Goal: Check status: Check status

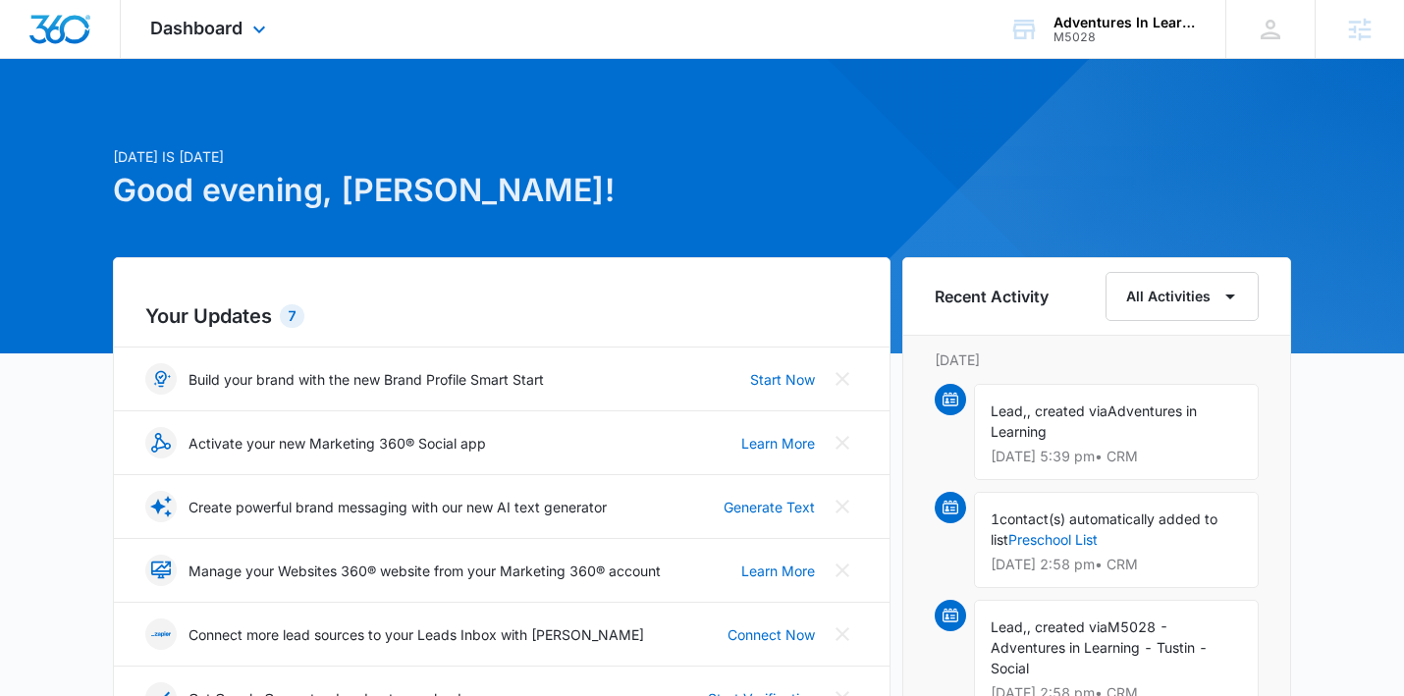
click at [187, 41] on div "Dashboard Apps Reputation Websites Forms CRM Email Social Shop Payments POS Con…" at bounding box center [211, 29] width 180 height 58
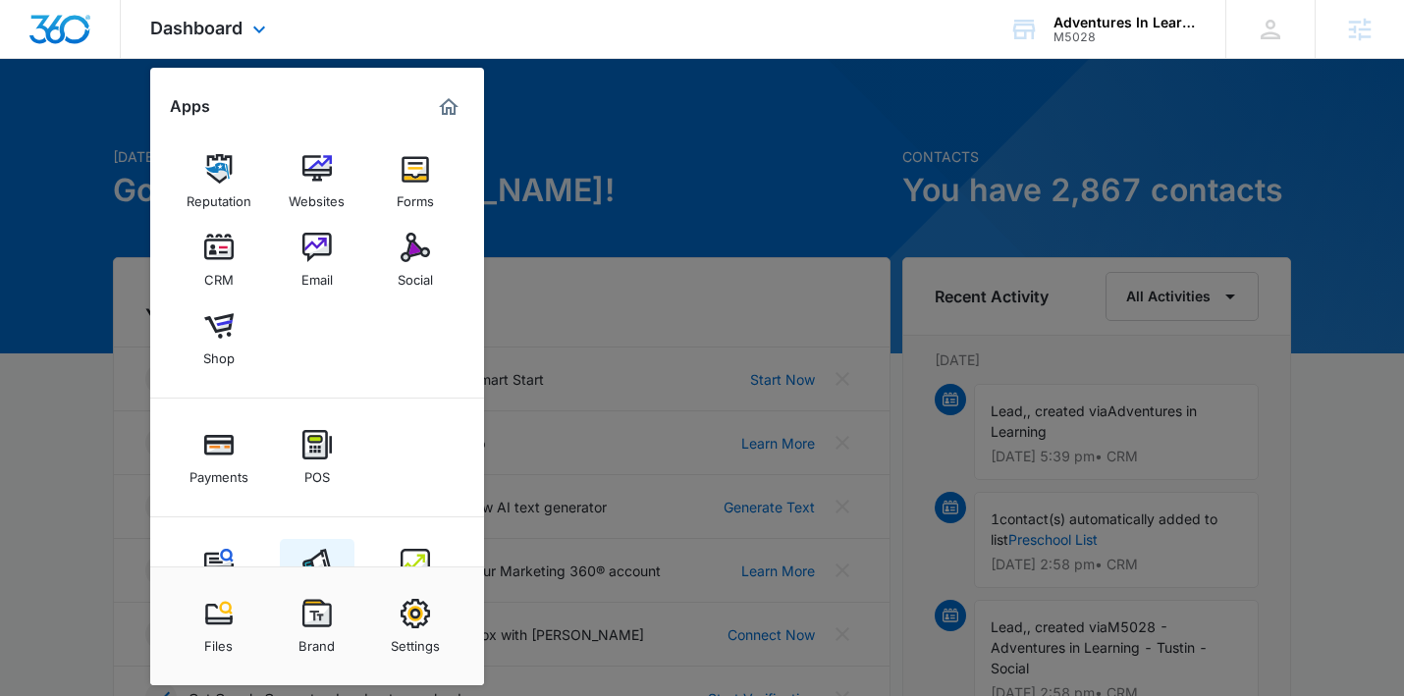
click at [313, 553] on img at bounding box center [316, 563] width 29 height 29
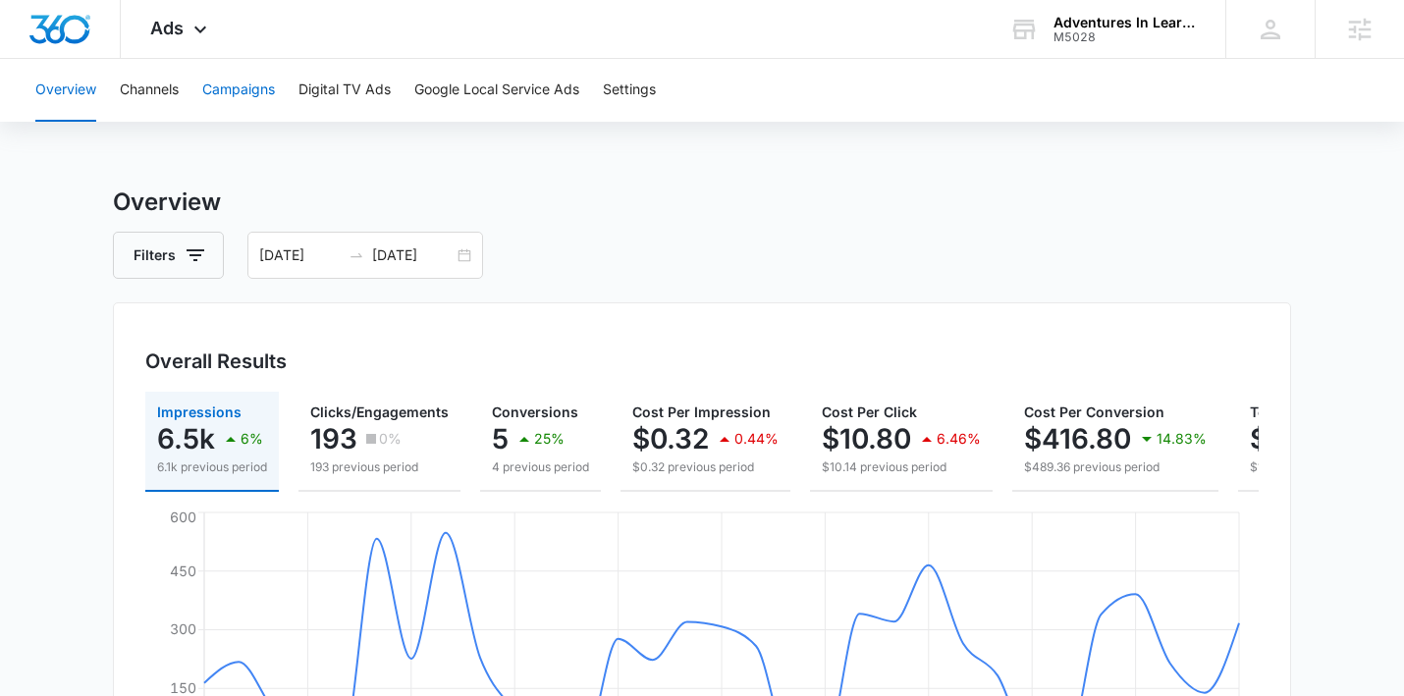
click at [243, 95] on button "Campaigns" at bounding box center [238, 90] width 73 height 63
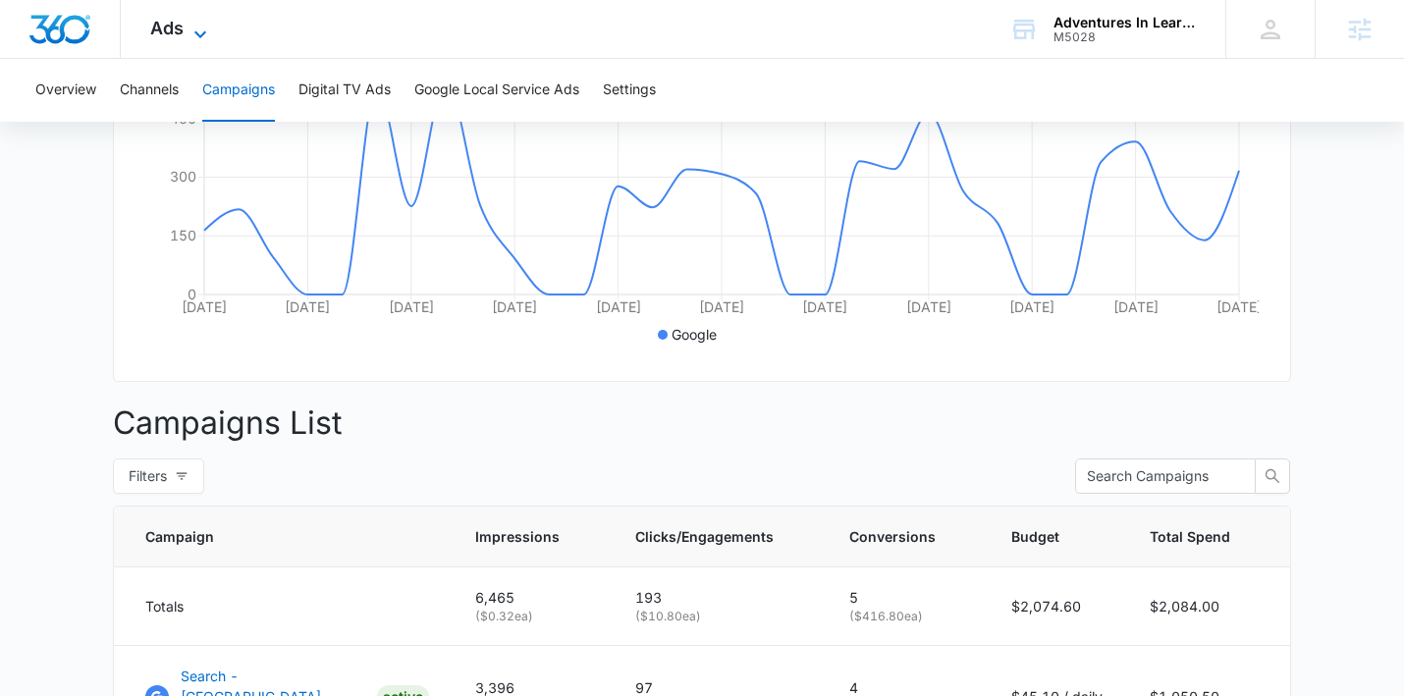
scroll to position [439, 0]
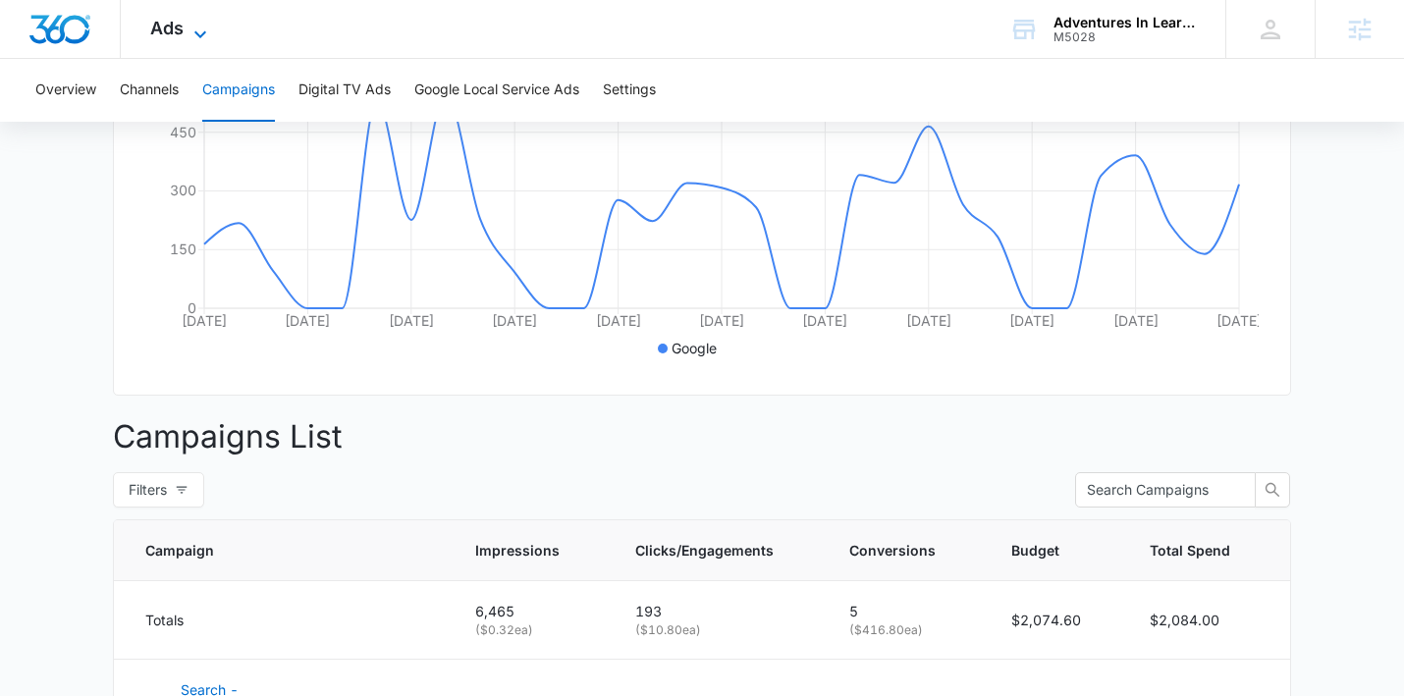
click at [178, 30] on span "Ads" at bounding box center [166, 28] width 33 height 21
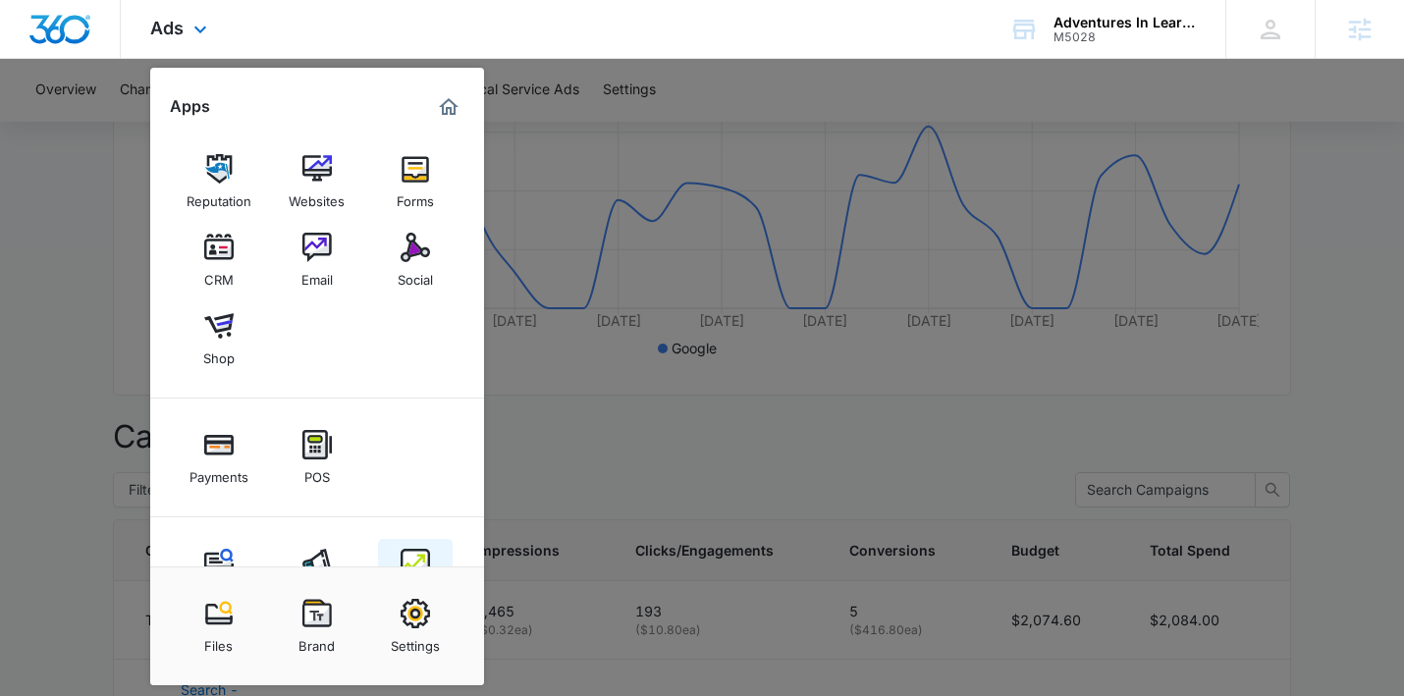
click at [409, 560] on img at bounding box center [414, 563] width 29 height 29
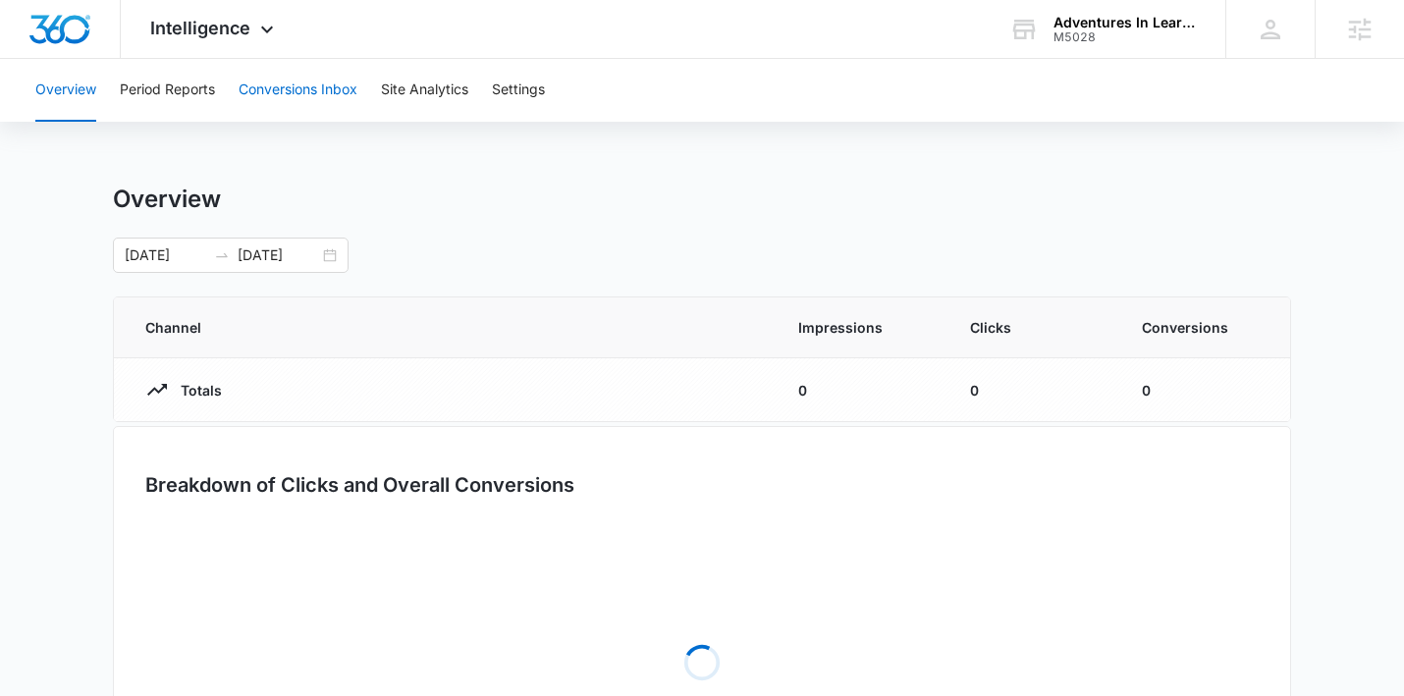
click at [305, 92] on button "Conversions Inbox" at bounding box center [298, 90] width 119 height 63
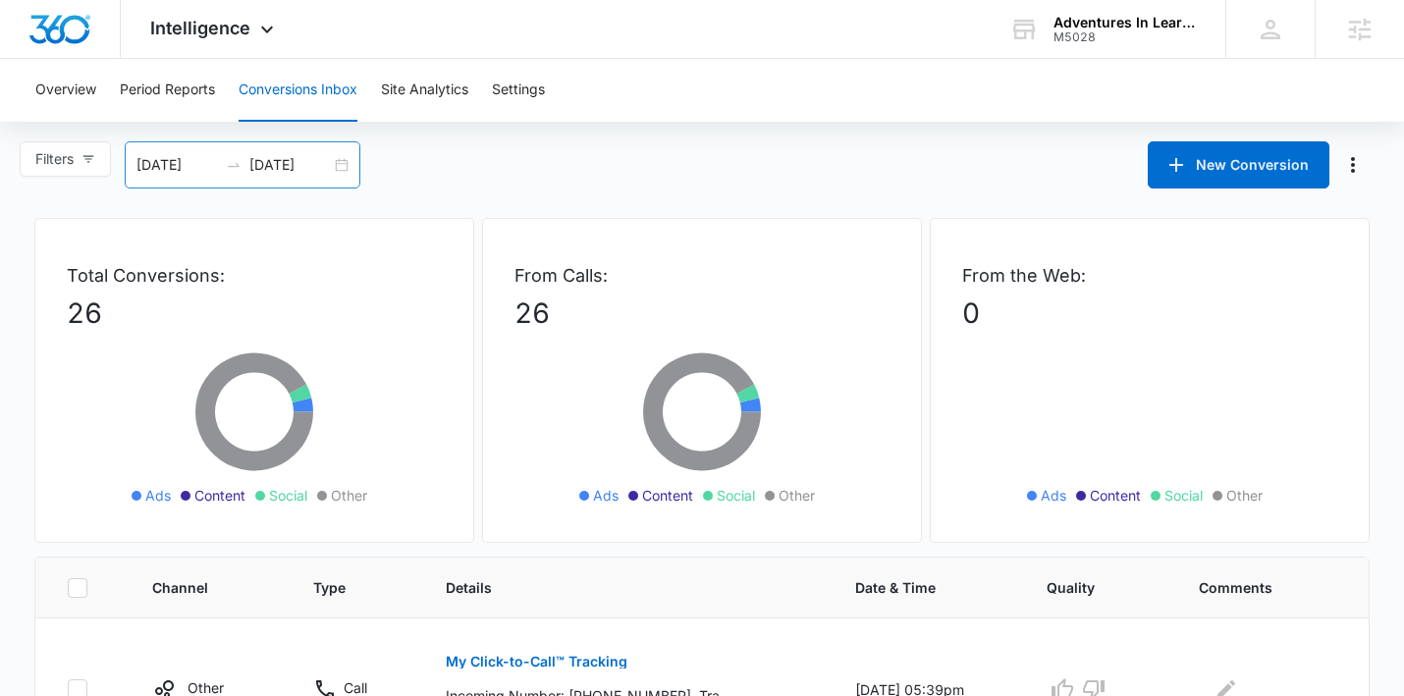
click at [348, 167] on div "07/14/2025 08/13/2025" at bounding box center [243, 164] width 236 height 47
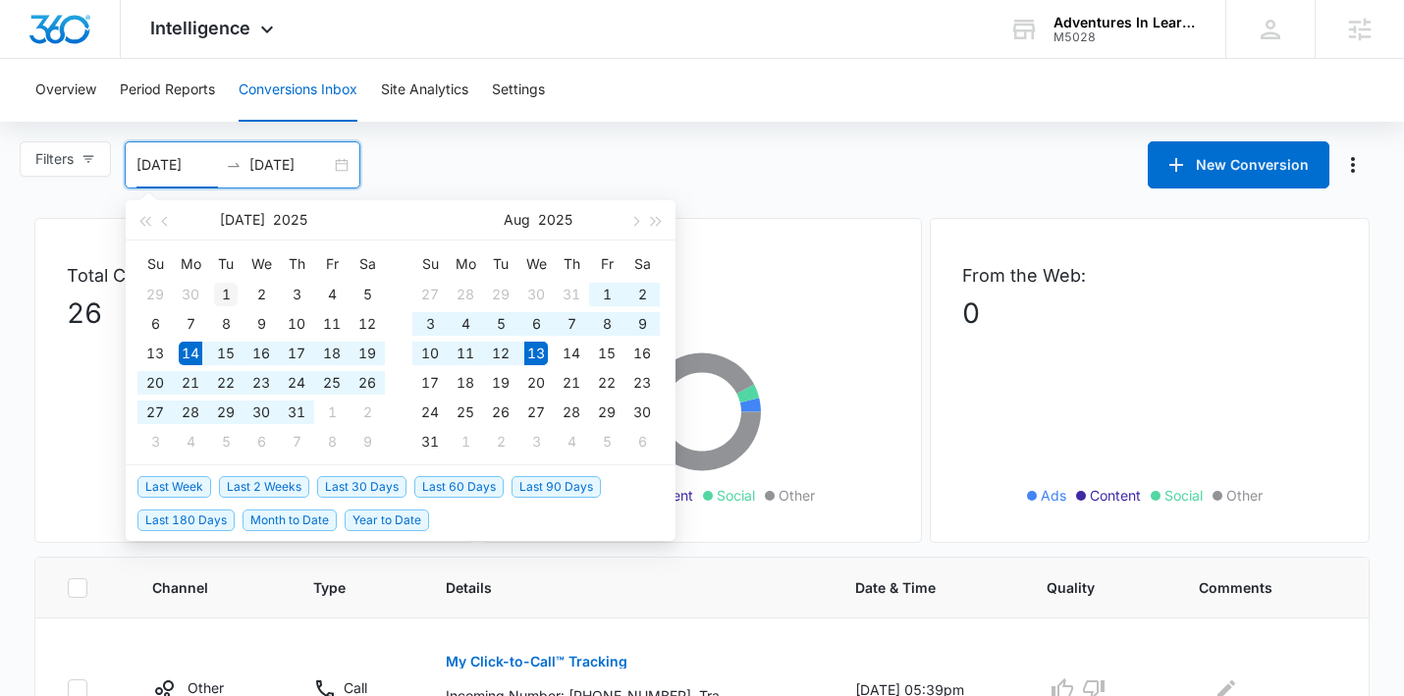
type input "07/01/2025"
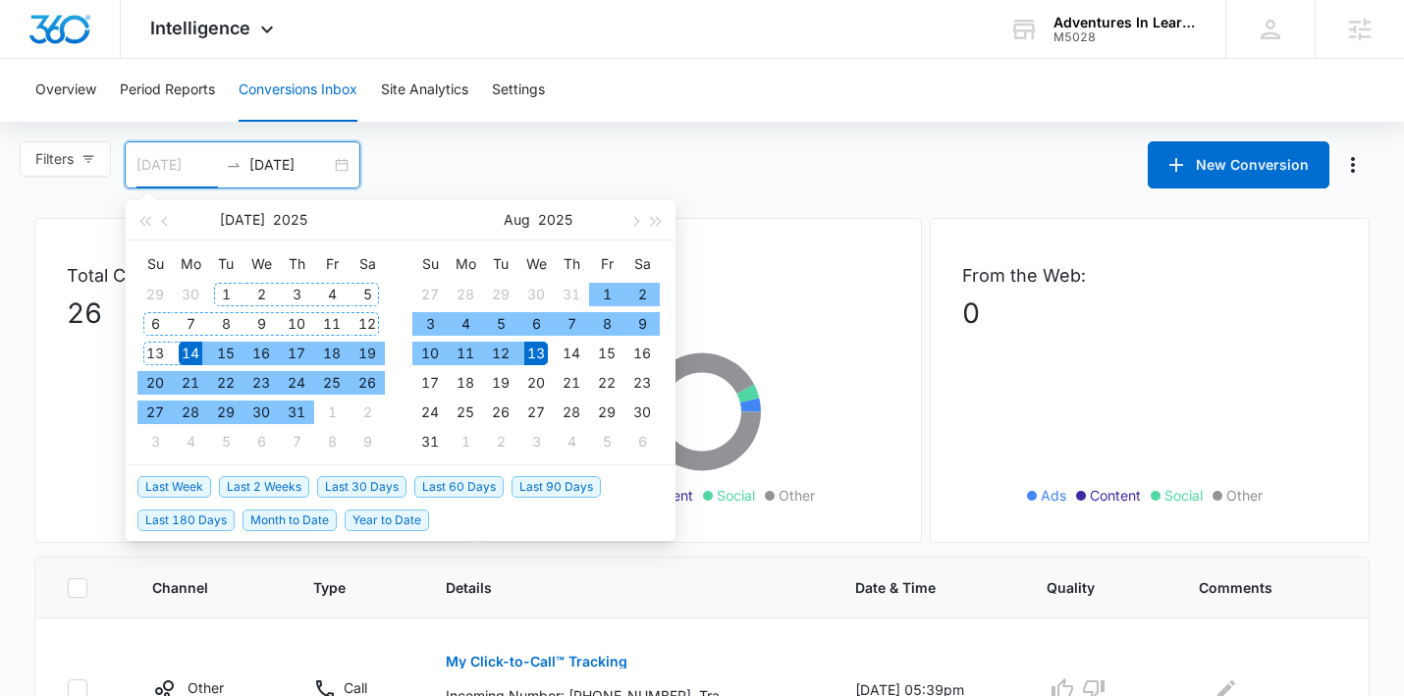
click at [219, 289] on div "1" at bounding box center [226, 295] width 24 height 24
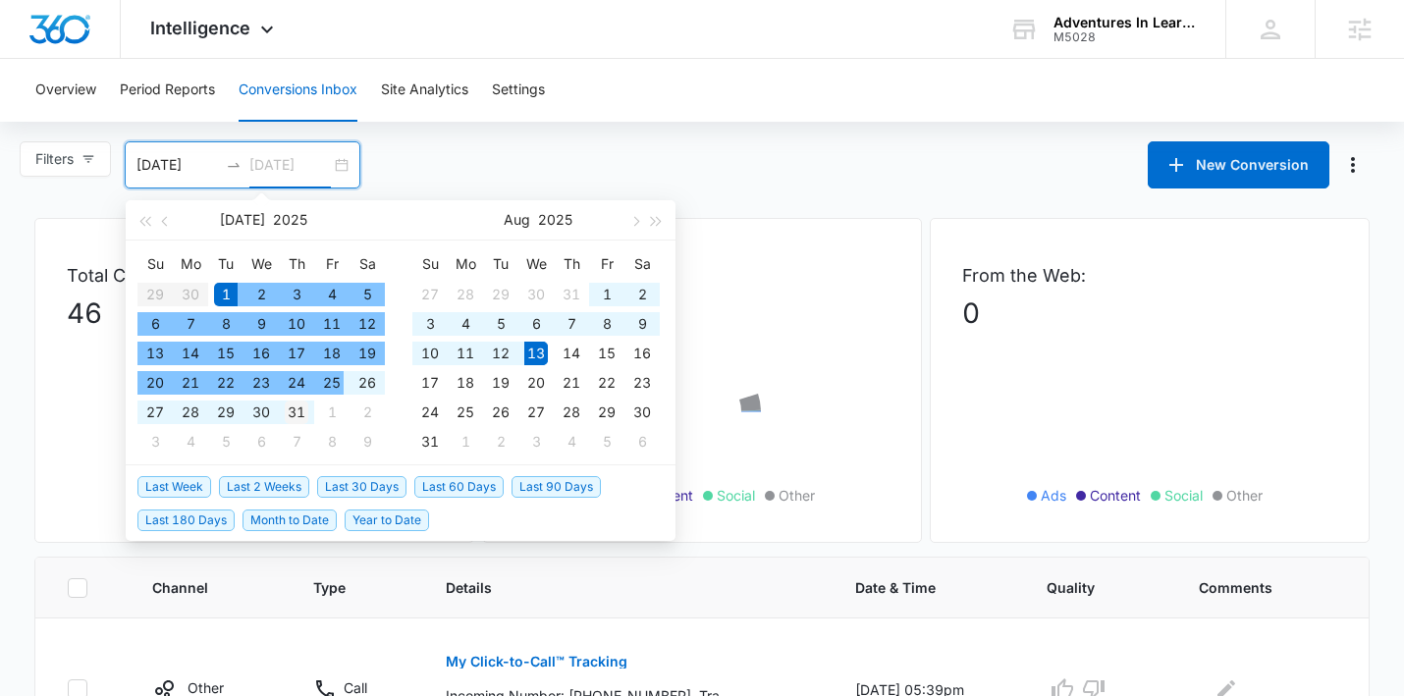
type input "07/31/2025"
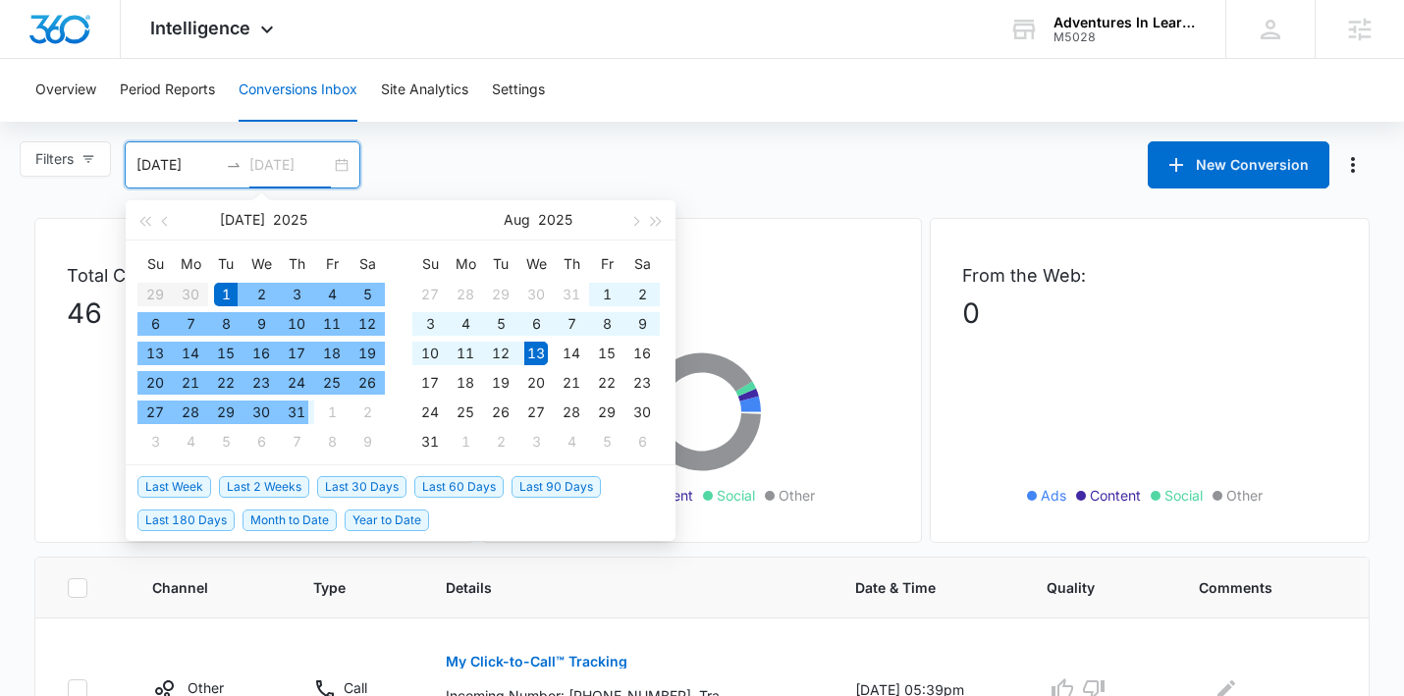
click at [303, 410] on div "31" at bounding box center [297, 412] width 24 height 24
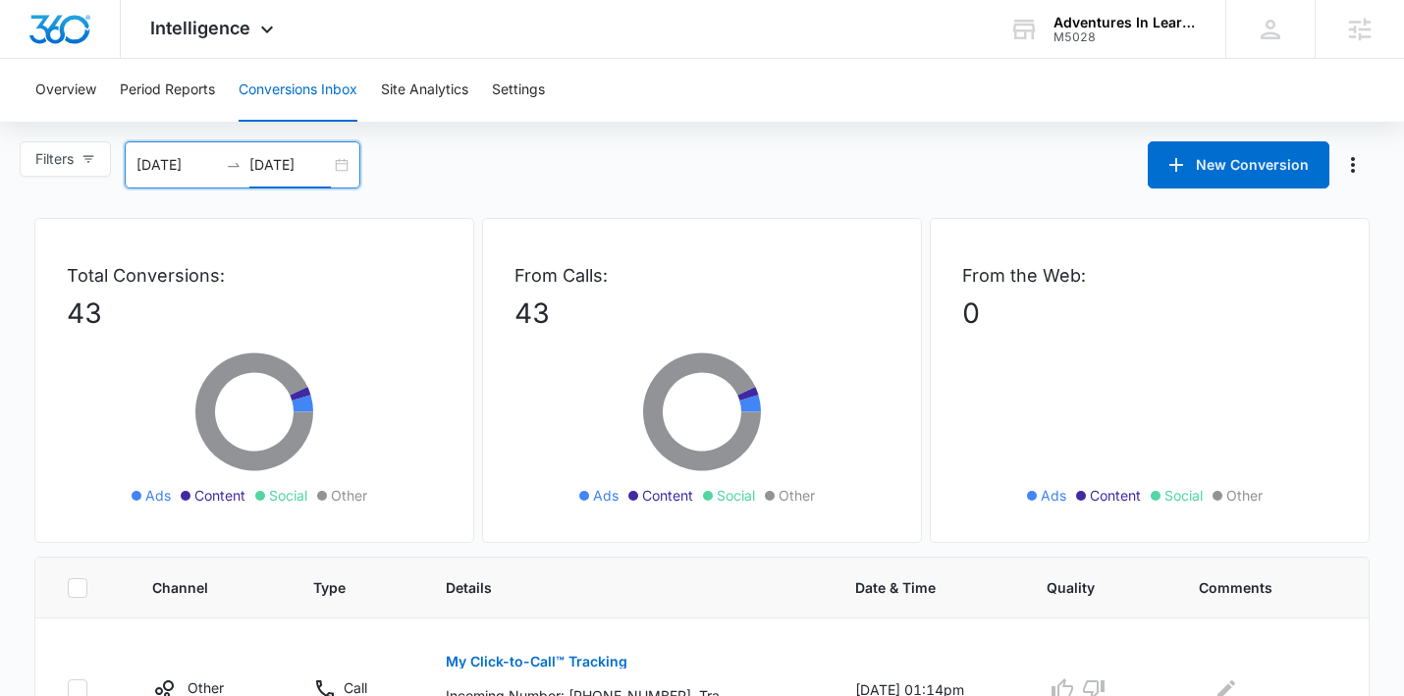
click at [349, 165] on div "07/01/2025 07/31/2025" at bounding box center [243, 164] width 236 height 47
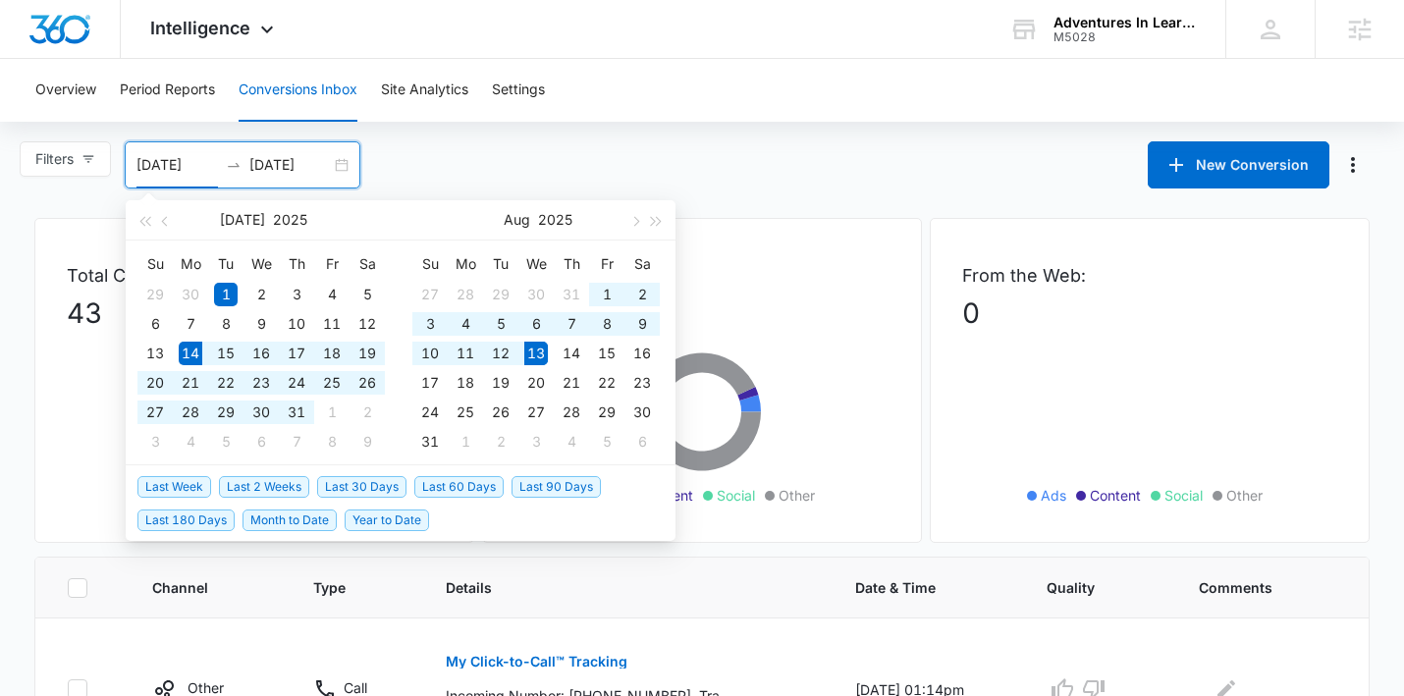
click at [354, 489] on span "Last 30 Days" at bounding box center [361, 487] width 89 height 22
type input "07/14/2025"
type input "08/13/2025"
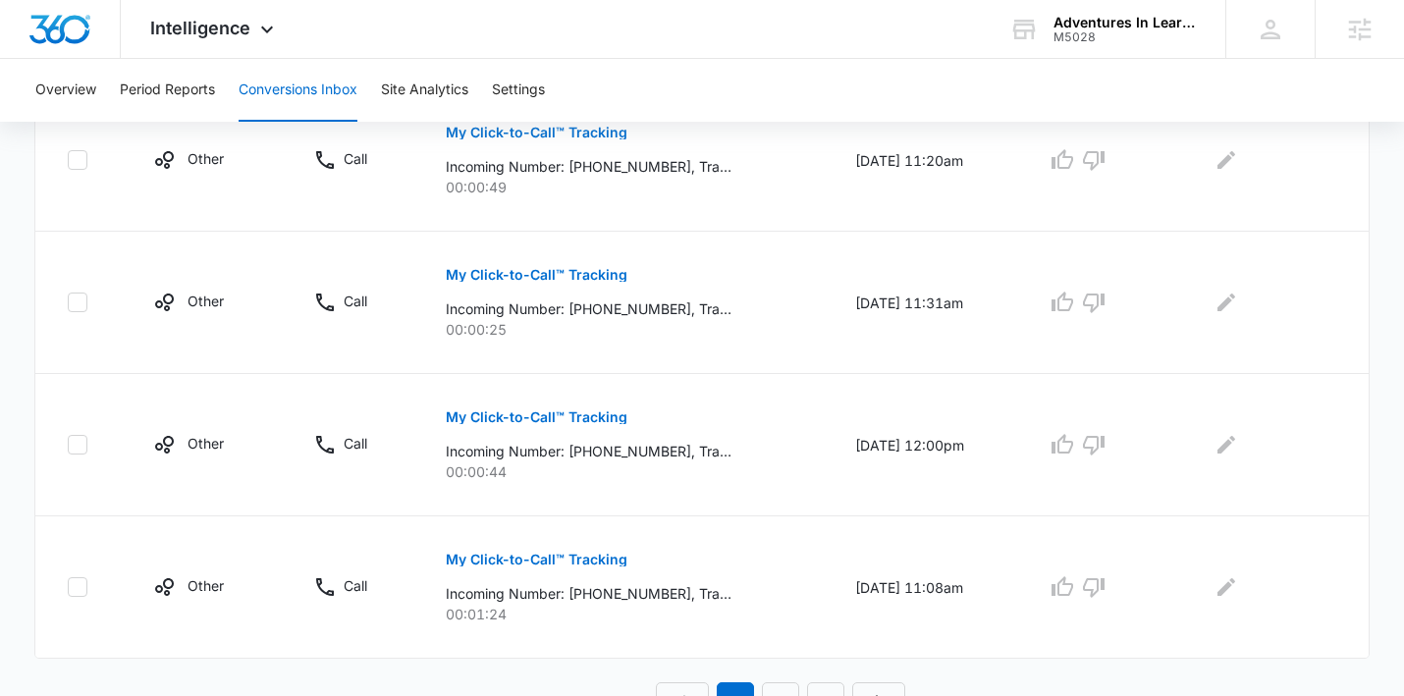
scroll to position [1407, 0]
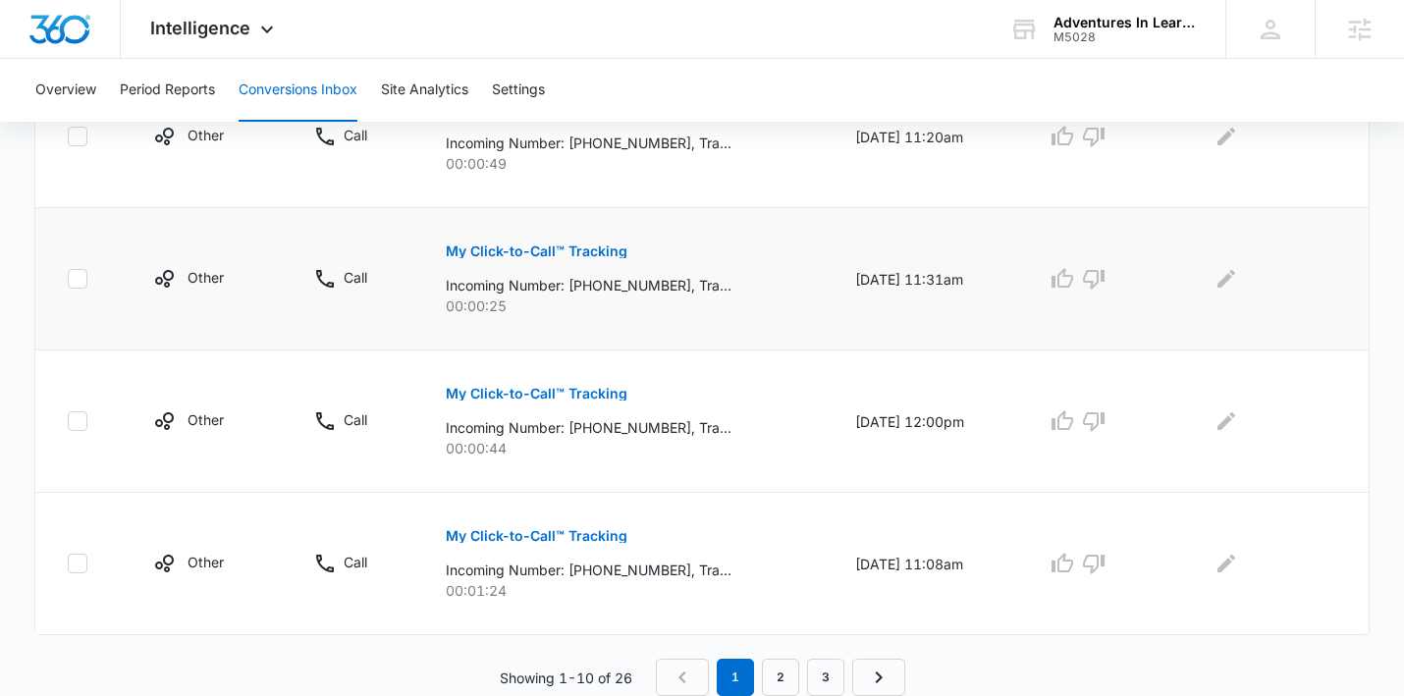
click at [561, 248] on p "My Click-to-Call™ Tracking" at bounding box center [537, 251] width 182 height 14
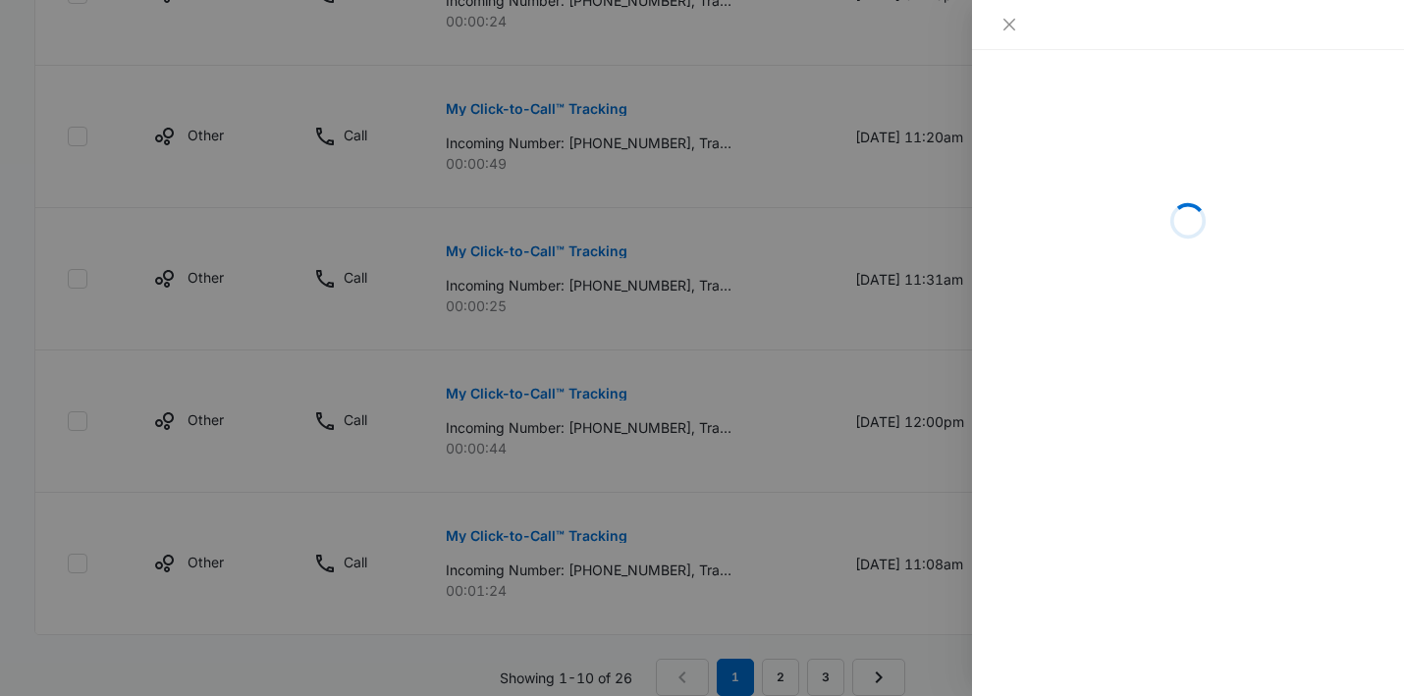
click at [16, 197] on div at bounding box center [702, 348] width 1404 height 696
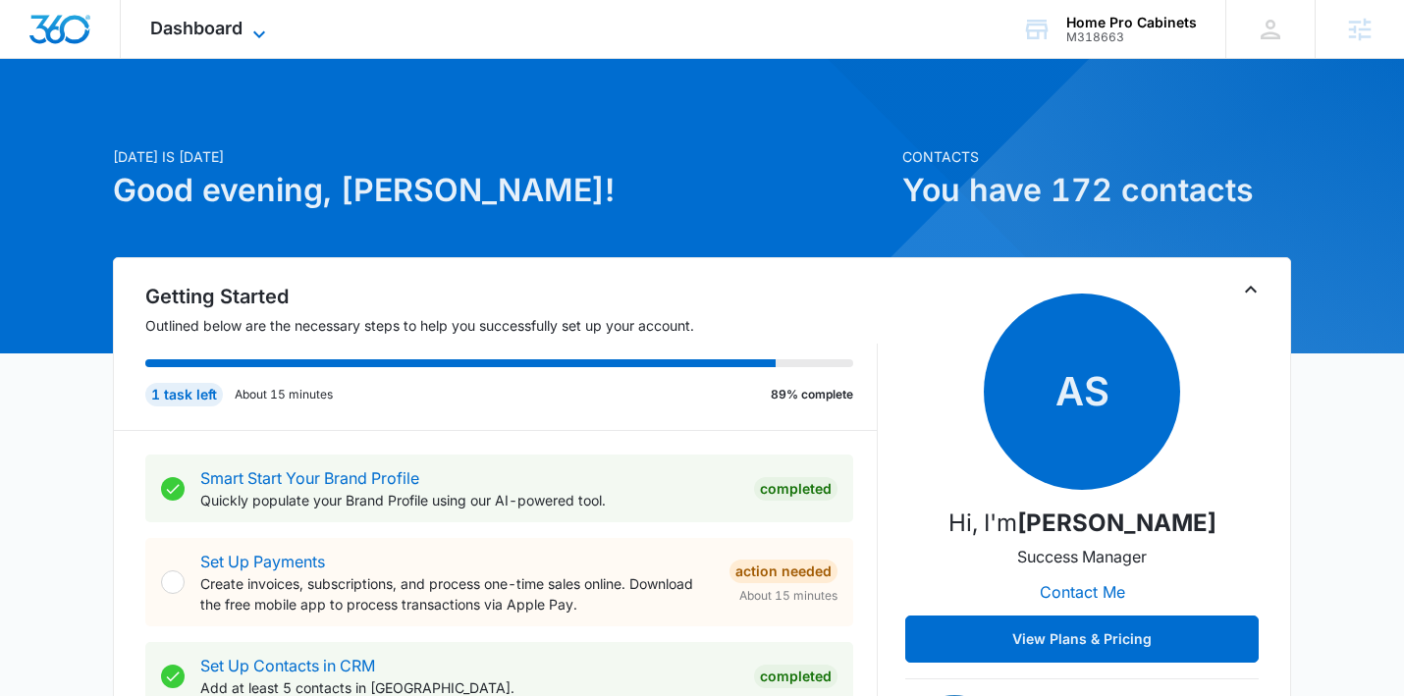
click at [240, 36] on span "Dashboard" at bounding box center [196, 28] width 92 height 21
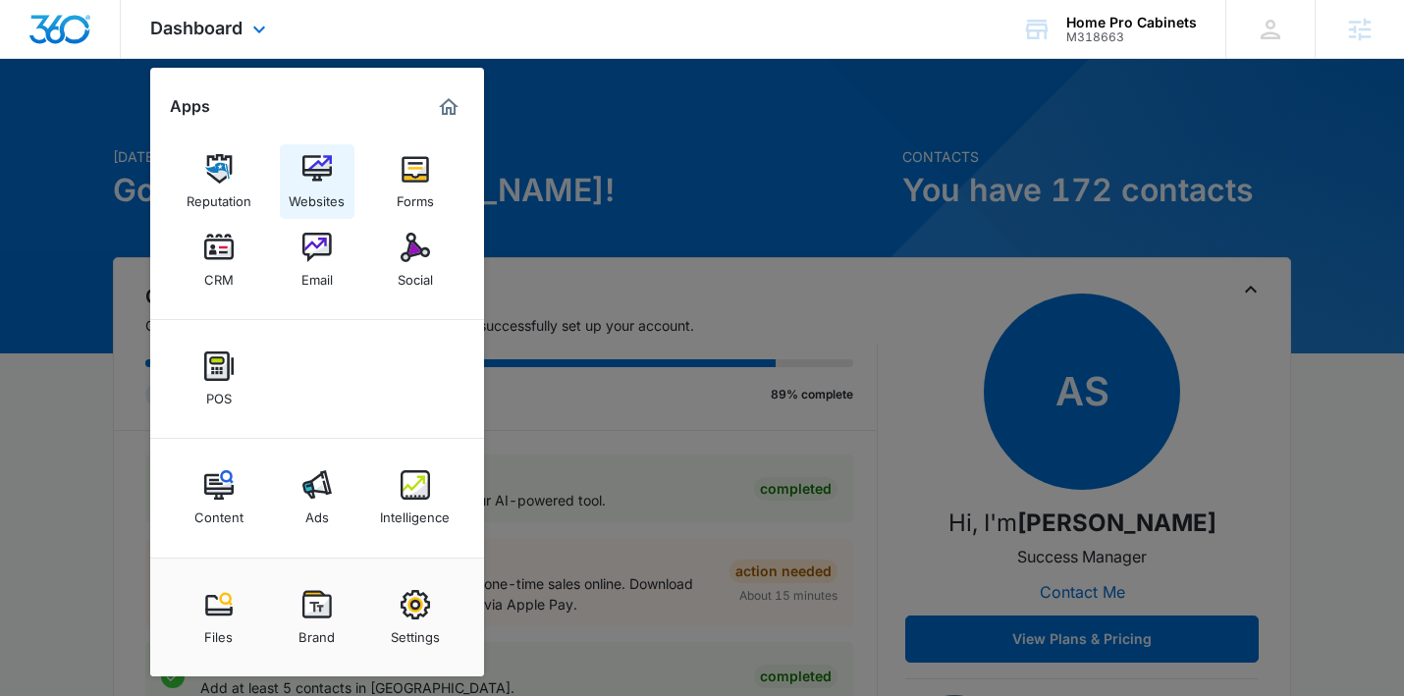
click at [309, 168] on img at bounding box center [316, 168] width 29 height 29
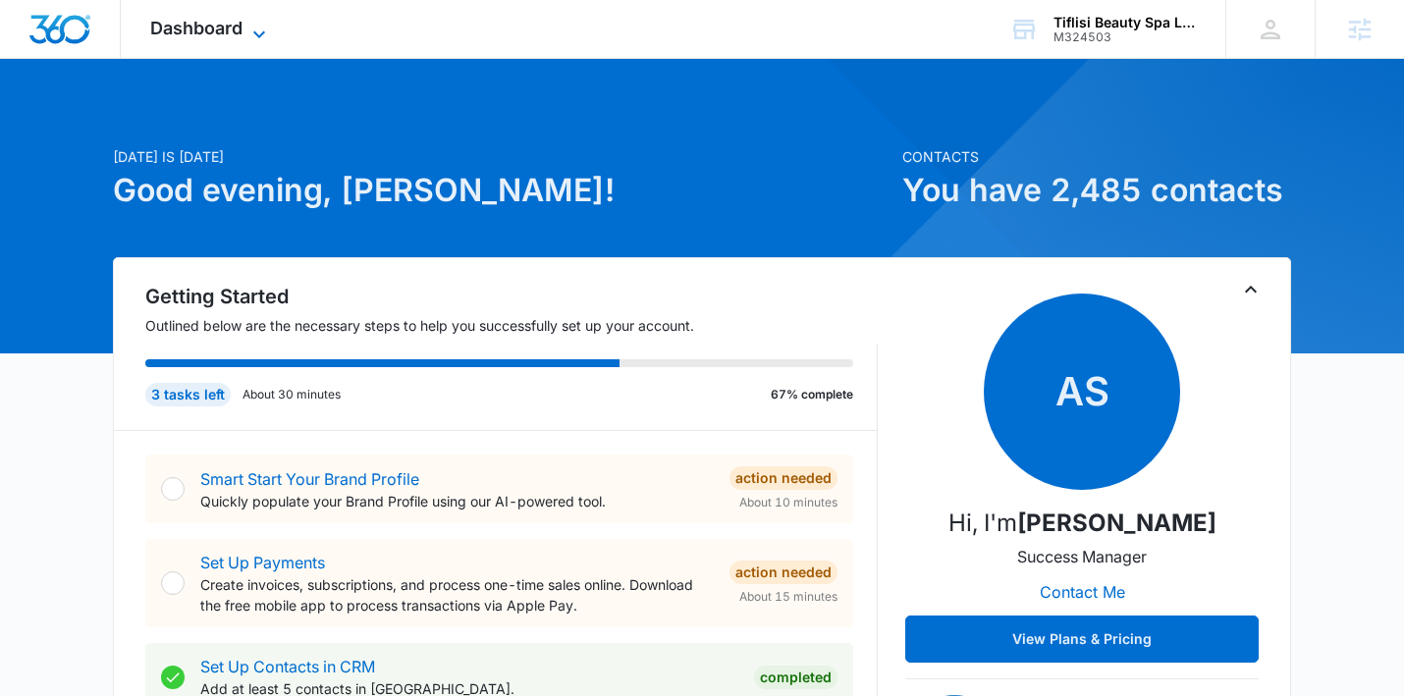
click at [203, 31] on span "Dashboard" at bounding box center [196, 28] width 92 height 21
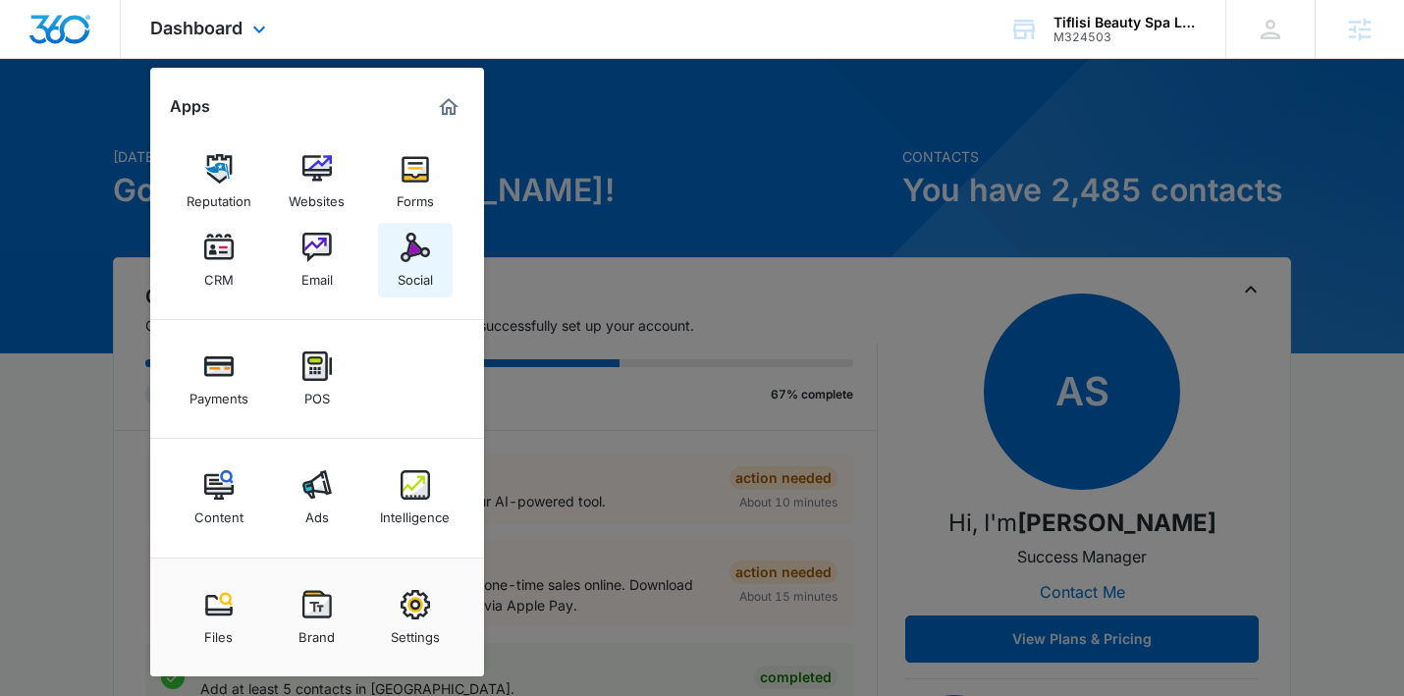
click at [385, 266] on link "Social" at bounding box center [415, 260] width 75 height 75
